Goal: Task Accomplishment & Management: Manage account settings

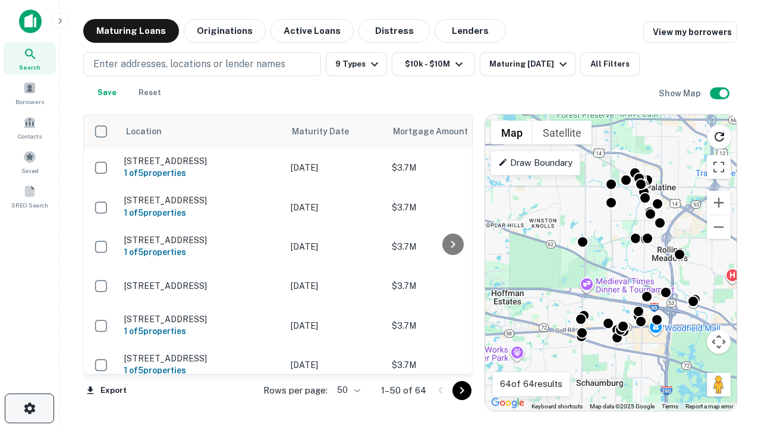
click at [29, 409] on icon "button" at bounding box center [30, 409] width 14 height 14
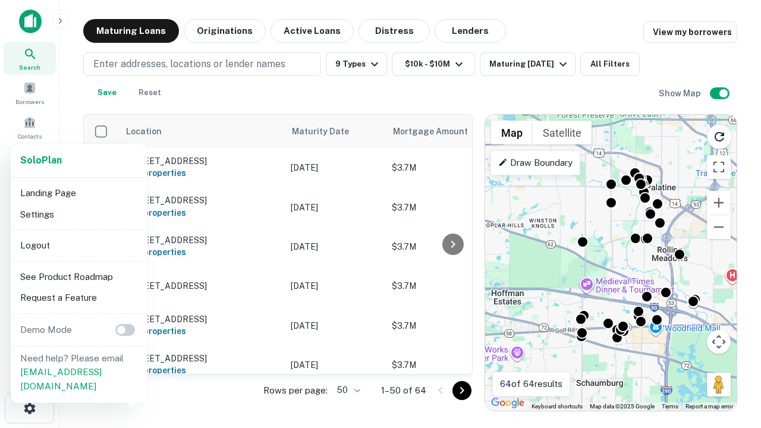
click at [79, 245] on li "Logout" at bounding box center [78, 245] width 127 height 21
